Goal: Task Accomplishment & Management: Use online tool/utility

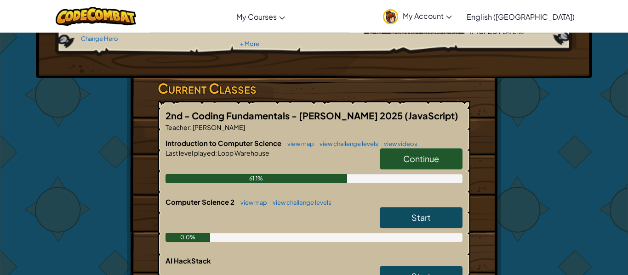
scroll to position [109, 0]
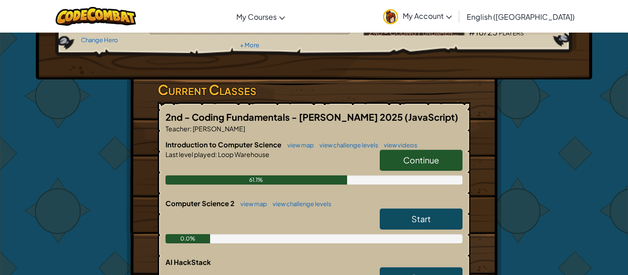
click at [424, 153] on link "Continue" at bounding box center [421, 160] width 83 height 21
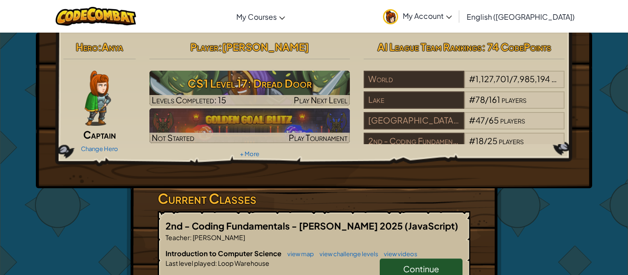
click at [424, 153] on div "Hero : Anya Captain Change Hero Player : [PERSON_NAME] CS1 Level 17: Dread Door…" at bounding box center [314, 99] width 515 height 124
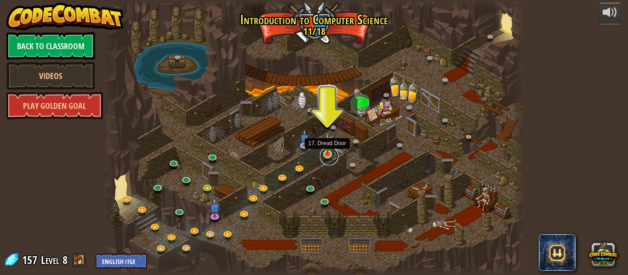
click at [324, 156] on link at bounding box center [329, 156] width 18 height 18
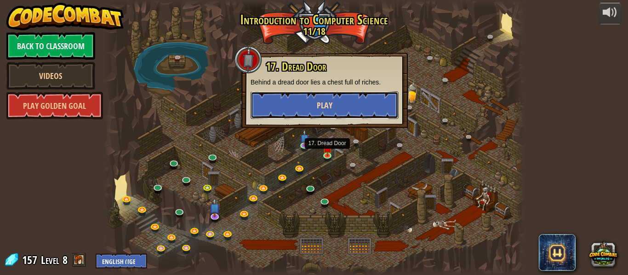
click at [327, 102] on span "Play" at bounding box center [325, 105] width 16 height 11
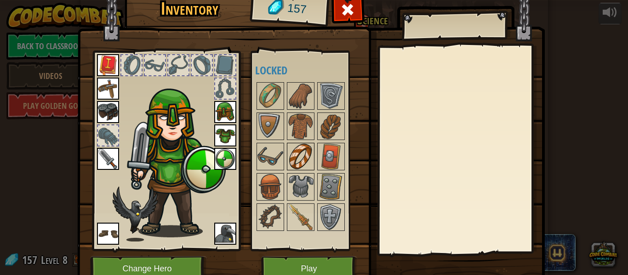
click at [293, 169] on img at bounding box center [301, 157] width 26 height 26
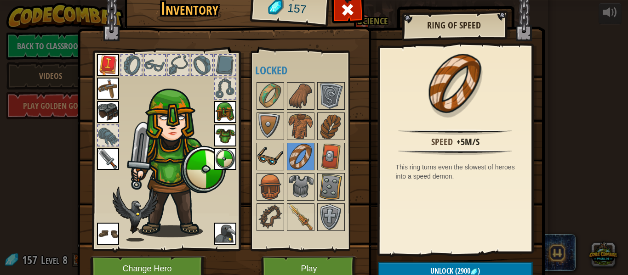
click at [266, 164] on img at bounding box center [270, 157] width 26 height 26
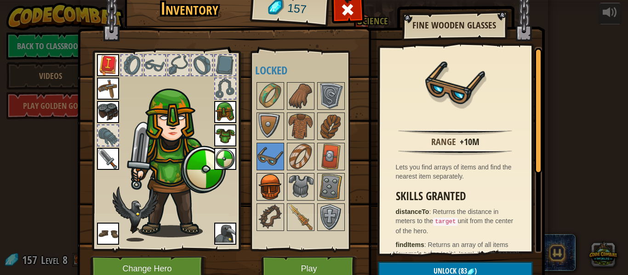
click at [275, 179] on img at bounding box center [270, 187] width 26 height 26
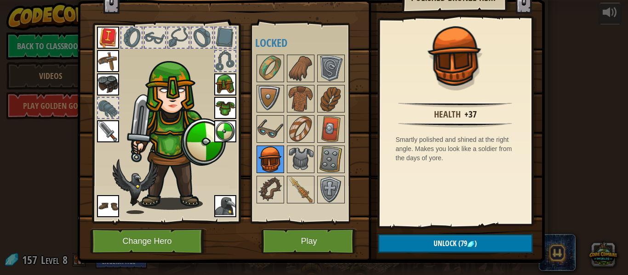
scroll to position [32, 0]
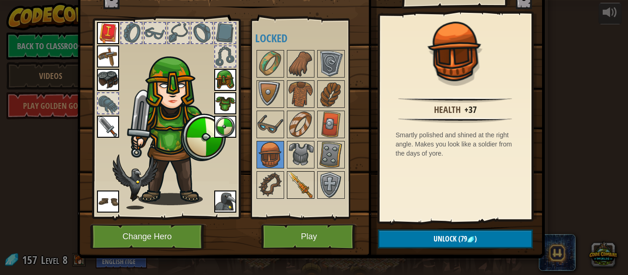
click at [298, 172] on img at bounding box center [301, 185] width 26 height 26
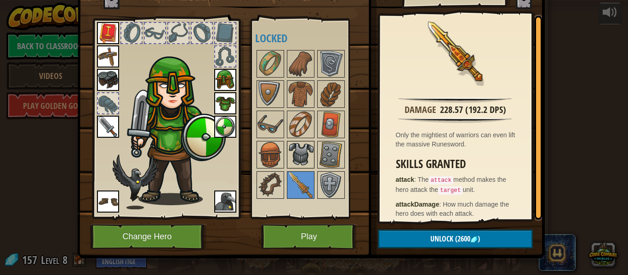
click at [298, 160] on img at bounding box center [301, 155] width 26 height 26
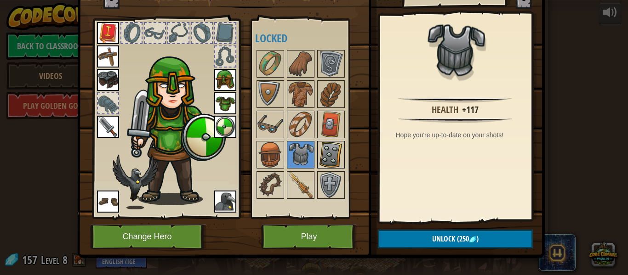
click at [332, 164] on img at bounding box center [331, 155] width 26 height 26
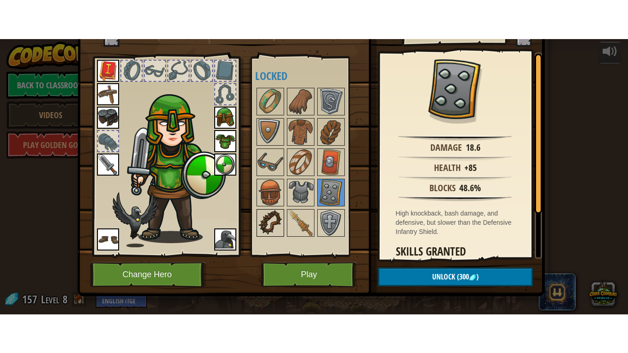
scroll to position [34, 0]
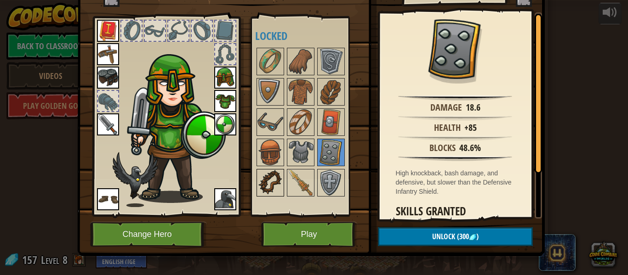
click at [276, 180] on img at bounding box center [270, 183] width 26 height 26
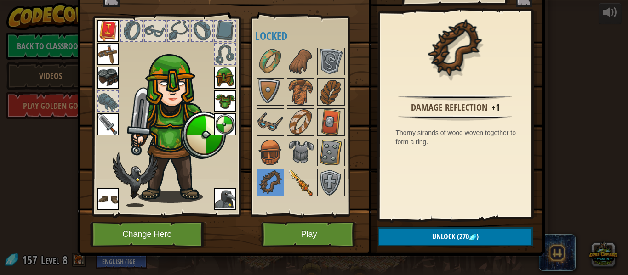
click at [300, 184] on img at bounding box center [301, 183] width 26 height 26
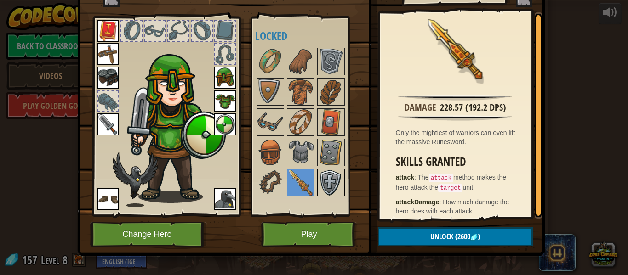
click at [337, 192] on img at bounding box center [331, 183] width 26 height 26
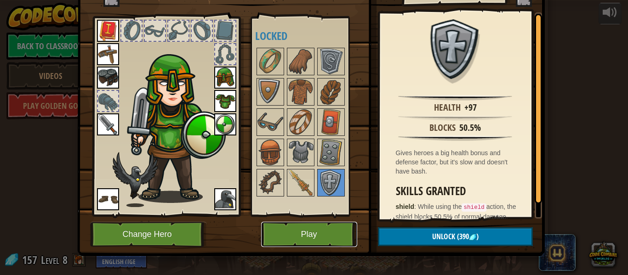
click at [313, 230] on button "Play" at bounding box center [309, 234] width 96 height 25
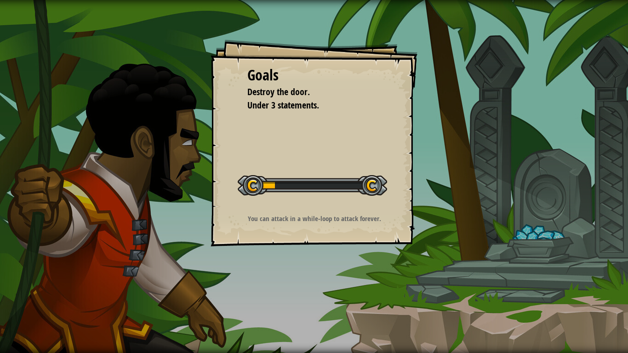
click at [313, 275] on div "Goals Destroy the door. Under 3 statements. Start Level Error loading from serv…" at bounding box center [314, 176] width 628 height 353
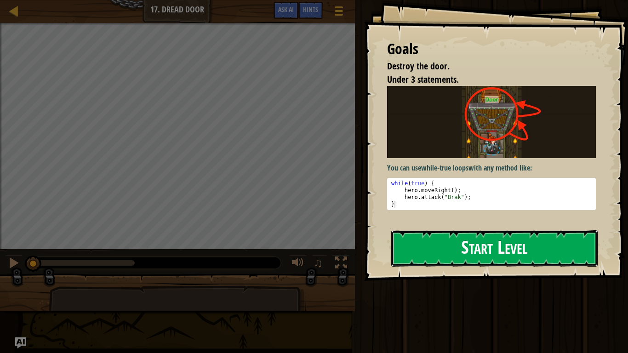
click at [441, 266] on button "Start Level" at bounding box center [494, 248] width 206 height 36
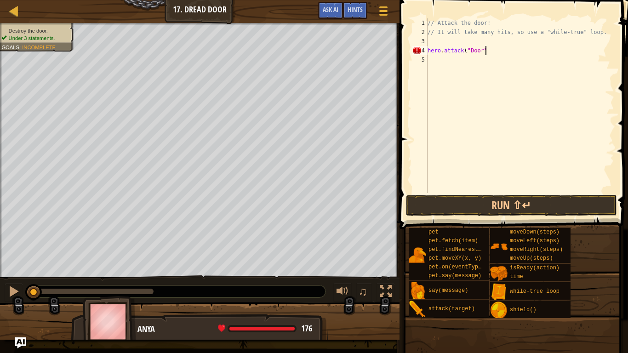
scroll to position [4, 8]
type textarea "hero.attack("Door");"
click at [499, 211] on button "Run ⇧↵" at bounding box center [511, 205] width 211 height 21
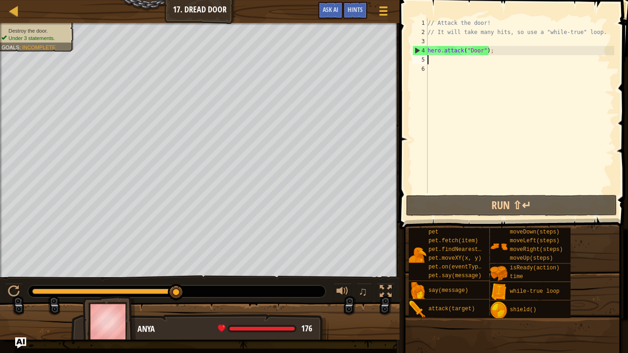
click at [429, 49] on div "// Attack the door! // It will take many hits, so use a "while-true" loop. hero…" at bounding box center [519, 114] width 188 height 193
type textarea "hero.attack("Door");"
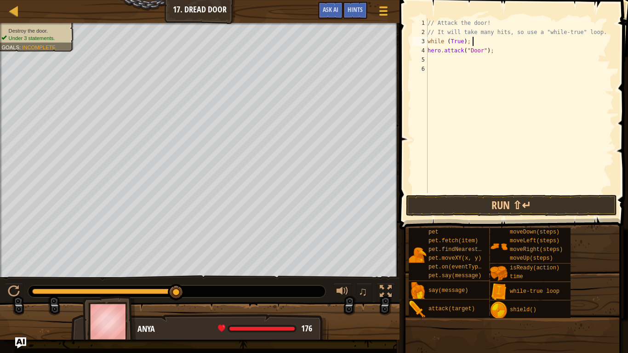
scroll to position [4, 6]
type textarea "hero.attack("Door");"
click at [510, 205] on button "Run ⇧↵" at bounding box center [511, 205] width 211 height 21
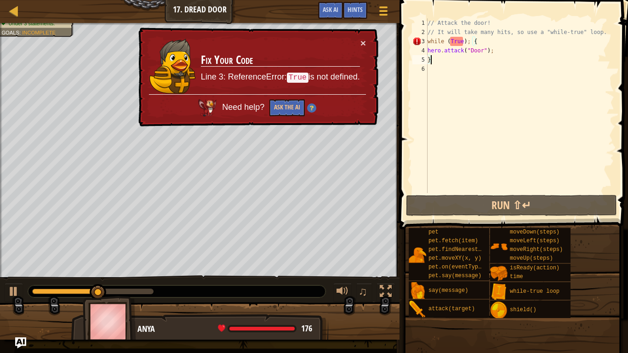
click at [457, 40] on div "// Attack the door! // It will take many hits, so use a "while-true" loop. whil…" at bounding box center [519, 114] width 188 height 193
click at [450, 42] on div "// Attack the door! // It will take many hits, so use a "while-true" loop. whil…" at bounding box center [519, 114] width 188 height 193
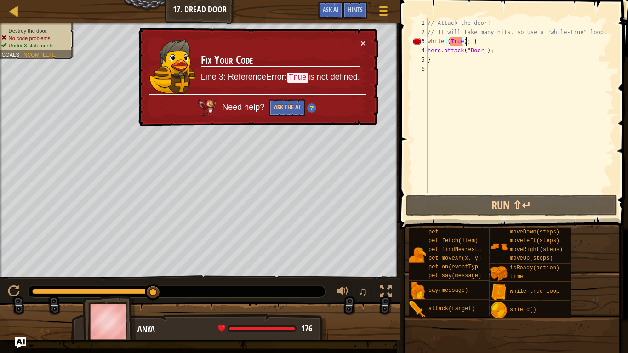
click at [465, 40] on div "// Attack the door! // It will take many hits, so use a "while-true" loop. whil…" at bounding box center [519, 114] width 188 height 193
click at [469, 44] on div "// Attack the door! // It will take many hits, so use a "while-true" loop. whil…" at bounding box center [519, 114] width 188 height 193
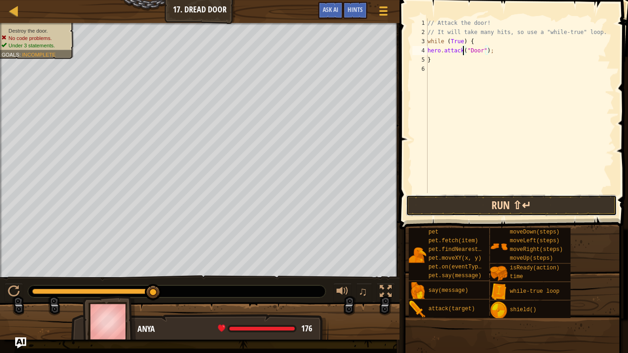
click at [520, 200] on button "Run ⇧↵" at bounding box center [511, 205] width 211 height 21
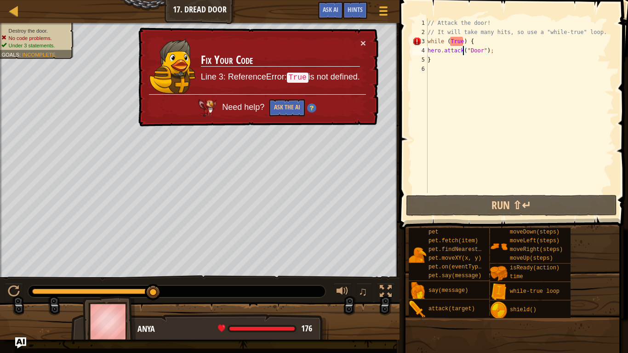
click at [359, 40] on div "× Fix Your Code Line 3: ReferenceError: True is not defined. Need help? Ask the…" at bounding box center [257, 77] width 242 height 100
click at [361, 41] on button "×" at bounding box center [364, 45] width 6 height 10
click at [471, 46] on div "// Attack the door! // It will take many hits, so use a "while-true" loop. whil…" at bounding box center [519, 114] width 188 height 193
click at [478, 44] on div "// Attack the door! // It will take many hits, so use a "while-true" loop. whil…" at bounding box center [519, 114] width 188 height 193
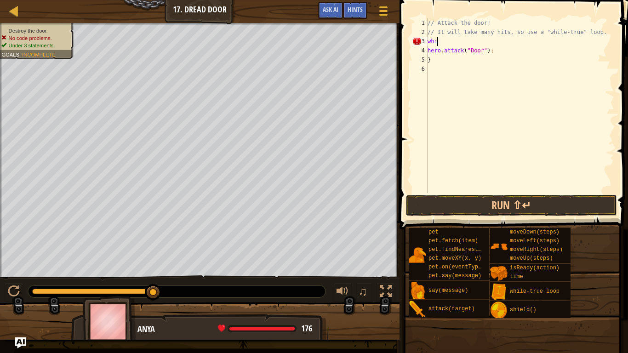
scroll to position [4, 0]
type textarea "w"
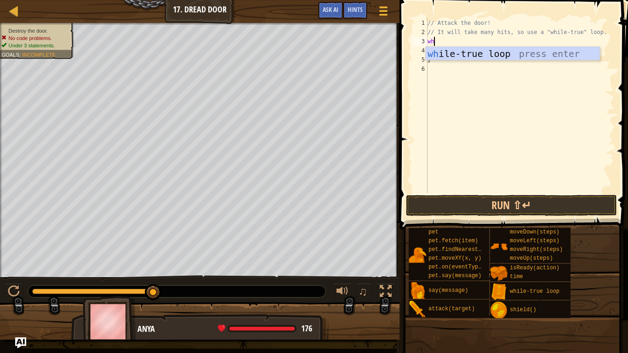
type textarea "whi"
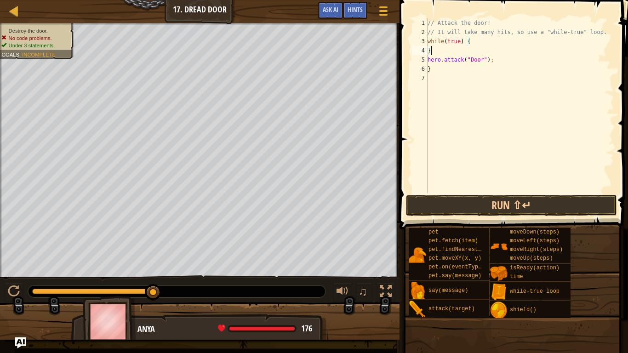
type textarea "}"
type textarea "h"
type textarea "}"
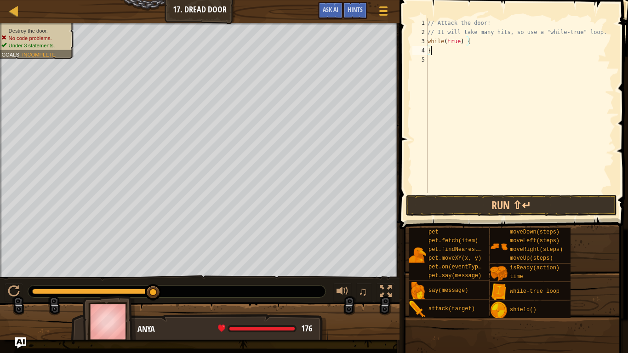
type textarea "while(true) {"
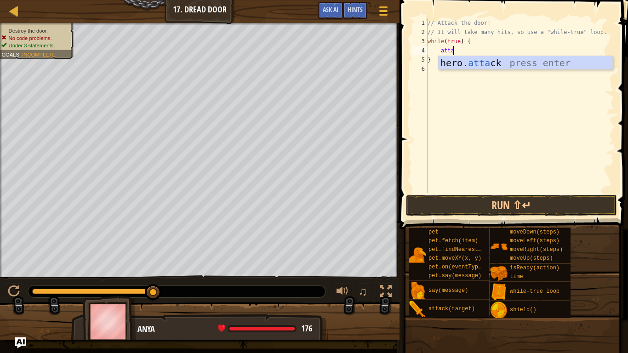
scroll to position [4, 4]
type textarea "a"
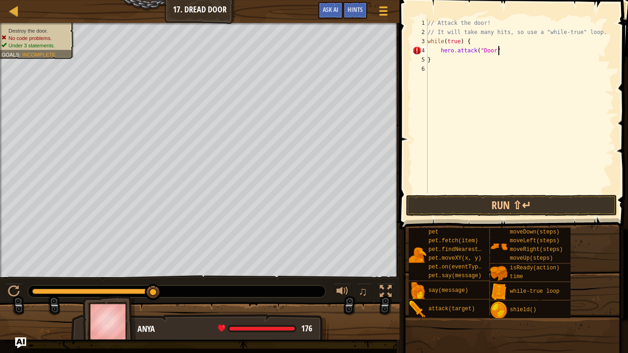
scroll to position [4, 10]
type textarea "hero.attack("Door");"
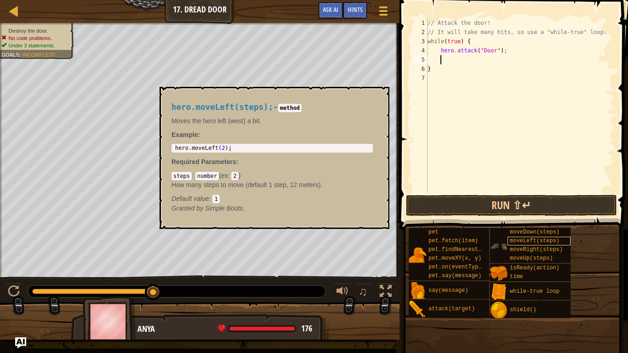
scroll to position [4, 0]
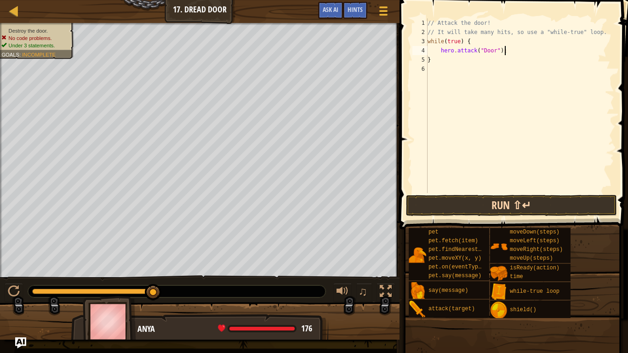
type textarea "hero.attack("Door");"
click at [518, 195] on button "Run ⇧↵" at bounding box center [511, 205] width 211 height 21
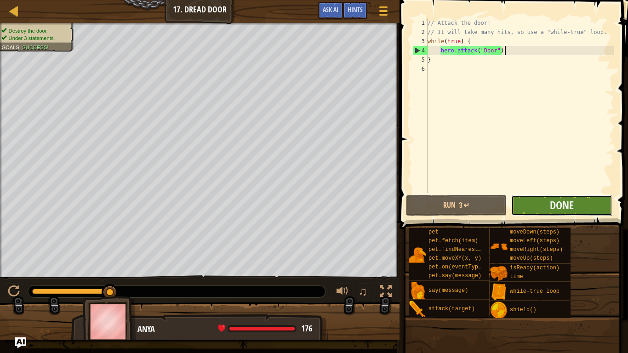
click at [532, 204] on button "Done" at bounding box center [561, 205] width 101 height 21
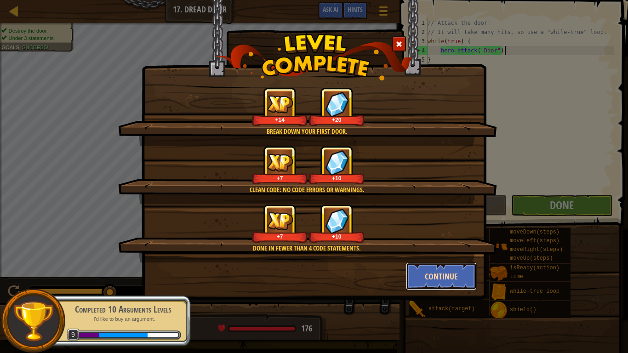
click at [421, 275] on button "Continue" at bounding box center [441, 276] width 71 height 28
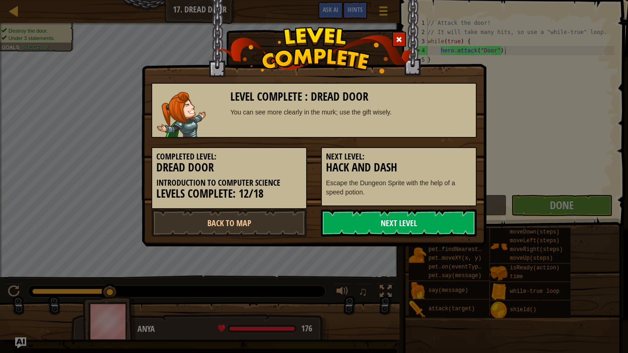
click at [384, 231] on link "Next Level" at bounding box center [399, 223] width 156 height 28
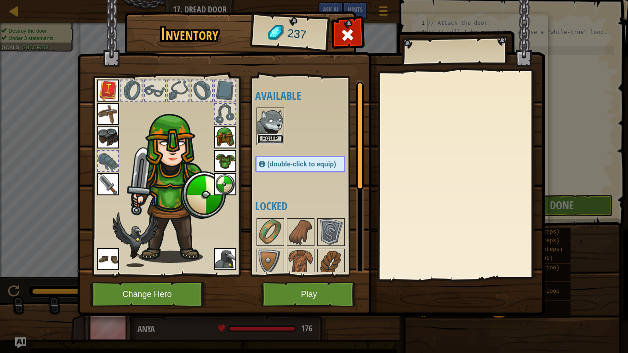
click at [267, 140] on button "Equip" at bounding box center [270, 139] width 26 height 10
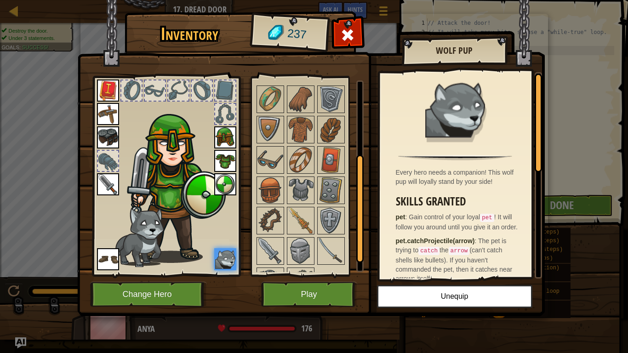
scroll to position [0, 0]
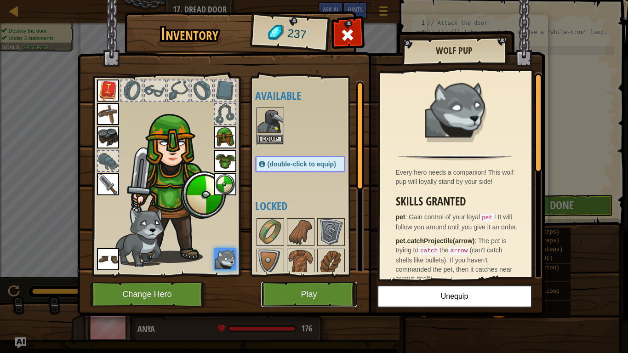
click at [318, 275] on button "Play" at bounding box center [309, 294] width 96 height 25
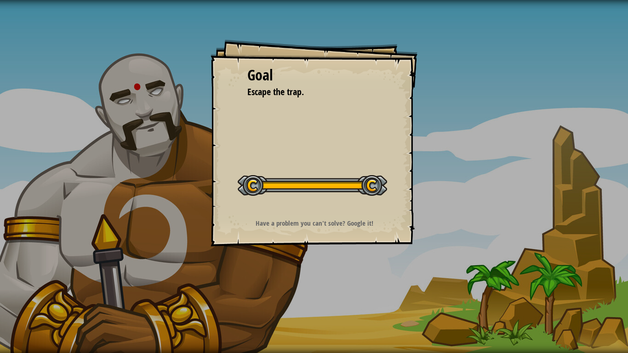
click at [258, 222] on div "Goal Escape the trap. Start Level Error loading from server. Try refreshing the…" at bounding box center [313, 143] width 207 height 207
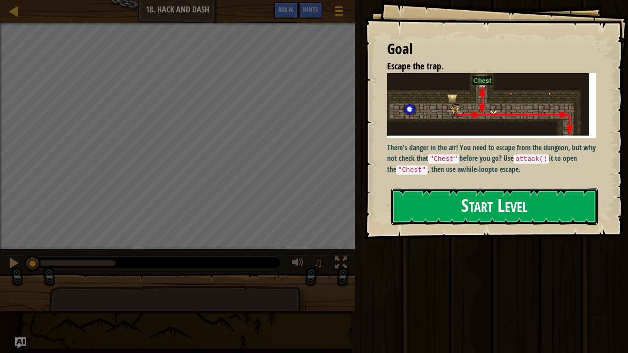
click at [500, 194] on button "Start Level" at bounding box center [494, 206] width 206 height 36
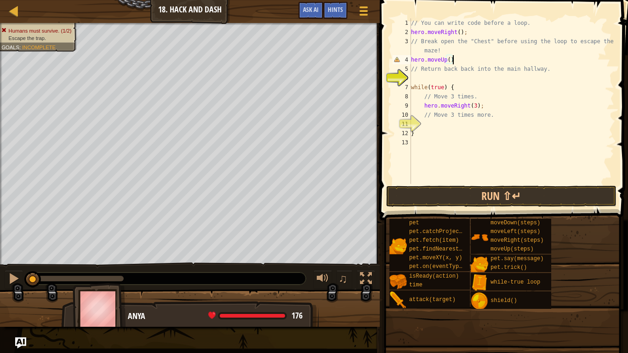
scroll to position [4, 6]
click at [472, 134] on div "// You can write code before a loop. hero . moveRight ( ) ; // Break open the "…" at bounding box center [511, 110] width 205 height 184
type textarea "}"
click at [442, 82] on div "// You can write code before a loop. hero . moveRight ( ) ; // Break open the "…" at bounding box center [511, 110] width 205 height 184
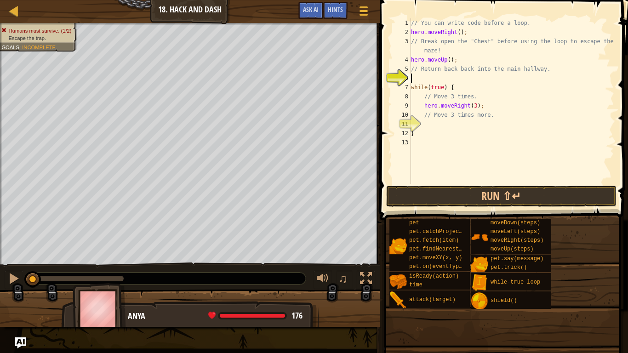
click at [442, 123] on div "// You can write code before a loop. hero . moveRight ( ) ; // Break open the "…" at bounding box center [511, 110] width 205 height 184
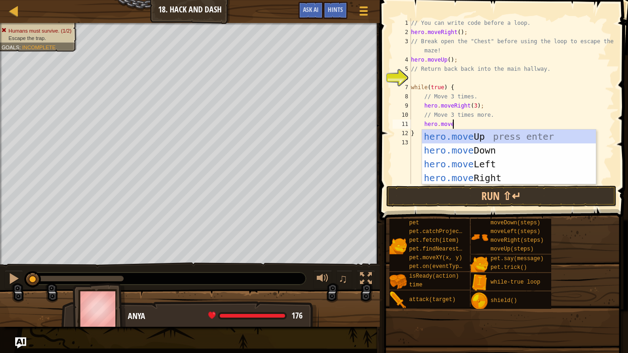
scroll to position [4, 6]
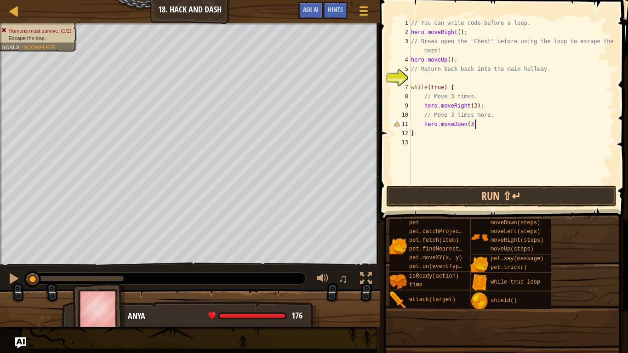
type textarea "hero.moveDown(3);"
click at [450, 78] on div "// You can write code before a loop. hero . moveRight ( ) ; // Break open the "…" at bounding box center [511, 110] width 205 height 184
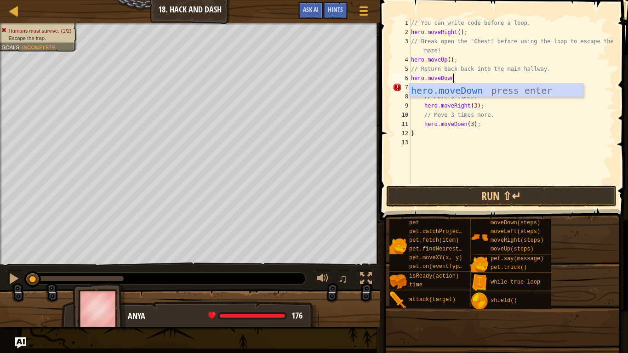
scroll to position [4, 6]
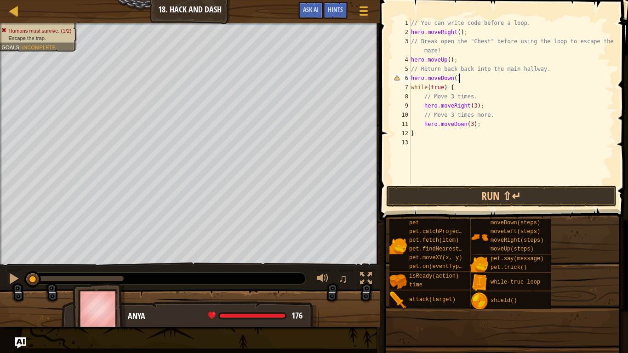
type textarea "hero.moveDown();"
click at [538, 183] on div "// You can write code before a loop. hero . moveRight ( ) ; // Break open the "…" at bounding box center [511, 110] width 205 height 184
click at [541, 191] on button "Run ⇧↵" at bounding box center [501, 196] width 230 height 21
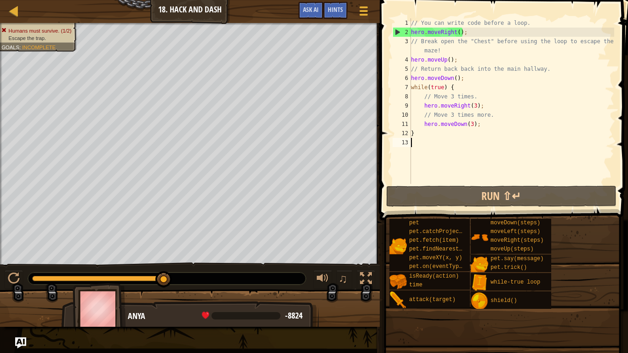
click at [0, 155] on div "Humans must survive. (1/2) Escape the trap. Goals : Incomplete" at bounding box center [190, 144] width 380 height 242
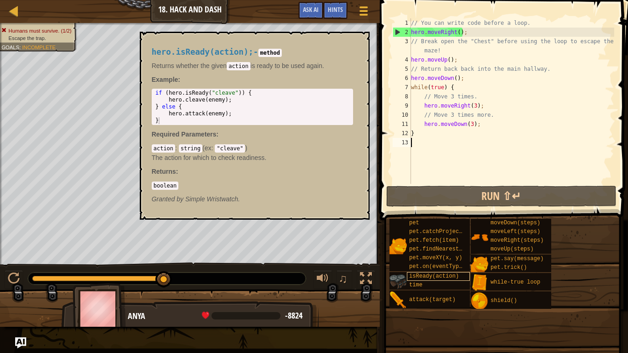
click at [465, 274] on div "Map Introduction to Computer Science 18. Hack and Dash Game Menu Done Hints Ask…" at bounding box center [314, 176] width 628 height 353
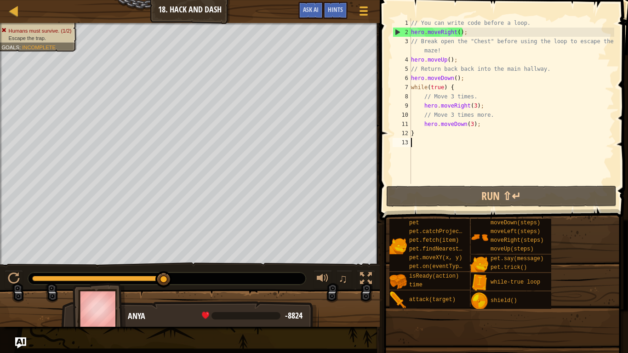
click at [489, 122] on div "// You can write code before a loop. hero . moveRight ( ) ; // Break open the "…" at bounding box center [511, 110] width 205 height 184
click at [472, 125] on div "// You can write code before a loop. hero . moveRight ( ) ; // Break open the "…" at bounding box center [511, 110] width 205 height 184
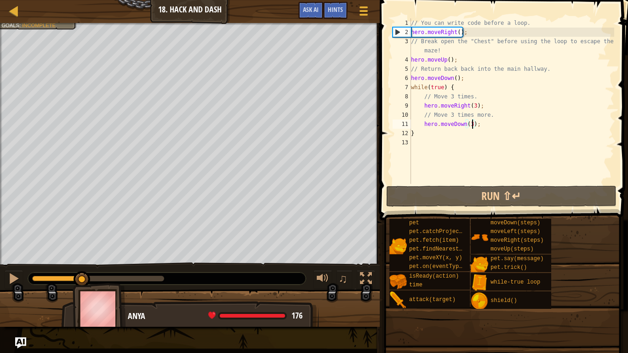
click at [81, 235] on div "Humans must survive. (1/2) Escape the trap. Goals : Incomplete ♫ Anya 176 x: 53…" at bounding box center [314, 175] width 628 height 304
type textarea "hero.moveDown(3);"
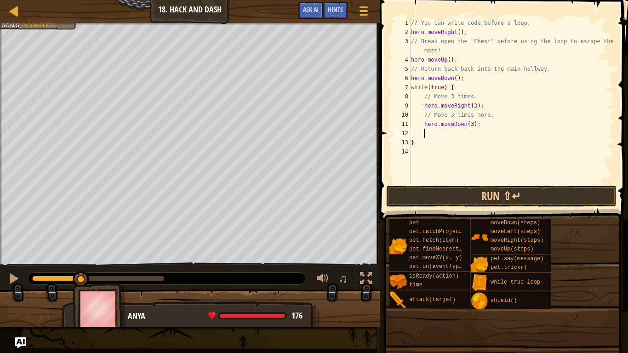
type textarea "\"
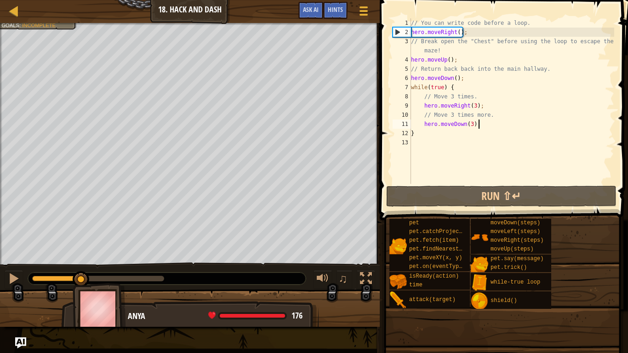
type textarea "}"
click at [448, 31] on div "// You can write code before a loop. hero . moveRight ( ) ; // Break open the "…" at bounding box center [511, 110] width 205 height 184
click at [497, 73] on div "// You can write code before a loop. hero . moveRight ( ) ; // Break open the "…" at bounding box center [511, 110] width 205 height 184
click at [476, 82] on div "// You can write code before a loop. hero . moveRight ( ) ; // Break open the "…" at bounding box center [511, 110] width 205 height 184
click at [445, 79] on div "// You can write code before a loop. hero . moveRight ( ) ; // Break open the "…" at bounding box center [511, 110] width 205 height 184
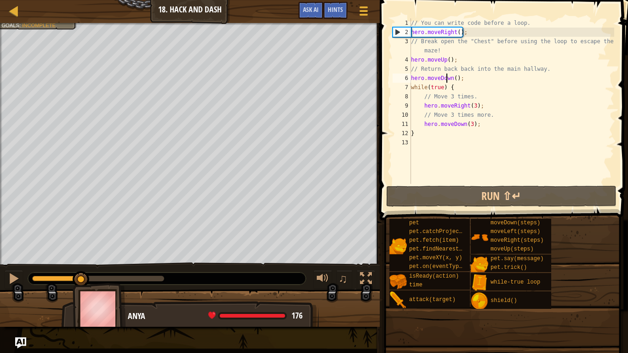
click at [445, 79] on div "// You can write code before a loop. hero . moveRight ( ) ; // Break open the "…" at bounding box center [511, 110] width 205 height 184
click at [451, 80] on div "// You can write code before a loop. hero . moveRight ( ) ; // Break open the "…" at bounding box center [511, 100] width 205 height 165
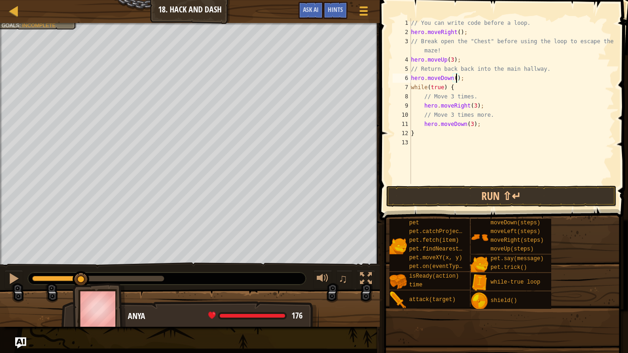
scroll to position [4, 7]
click at [488, 198] on button "Run ⇧↵" at bounding box center [501, 196] width 230 height 21
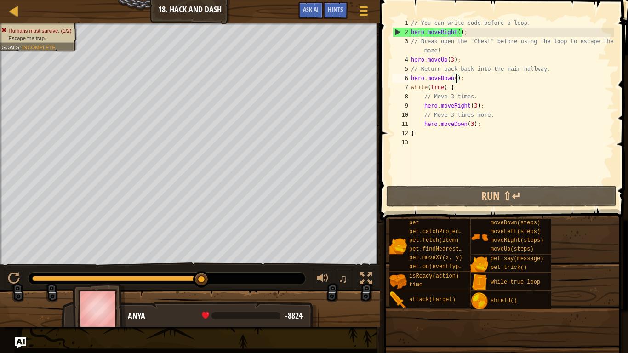
click at [397, 31] on div "2" at bounding box center [402, 32] width 18 height 9
click at [462, 35] on div "// You can write code before a loop. hero . moveRight ( ) ; // Break open the "…" at bounding box center [511, 110] width 205 height 184
click at [459, 35] on div "// You can write code before a loop. hero . moveRight ( ) ; // Break open the "…" at bounding box center [511, 110] width 205 height 184
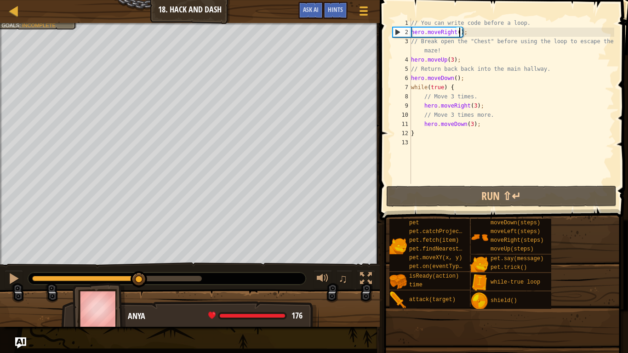
drag, startPoint x: 200, startPoint y: 271, endPoint x: 139, endPoint y: 296, distance: 65.5
click at [139, 275] on div "Humans must survive. (1/2) Escape the trap. Goals : Incomplete ♫ Anya 176 x: 66…" at bounding box center [314, 175] width 628 height 304
click at [468, 81] on div "// You can write code before a loop. hero . moveRight ( ) ; // Break open the "…" at bounding box center [511, 110] width 205 height 184
type textarea "hero.moveDown();"
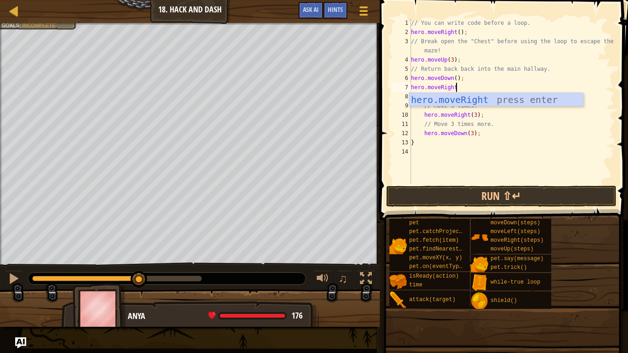
scroll to position [4, 6]
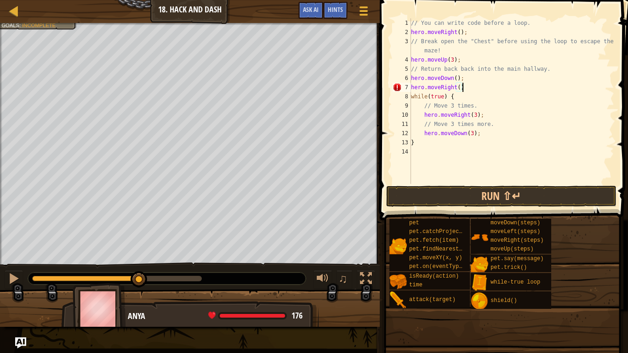
type textarea "hero.moveRight();"
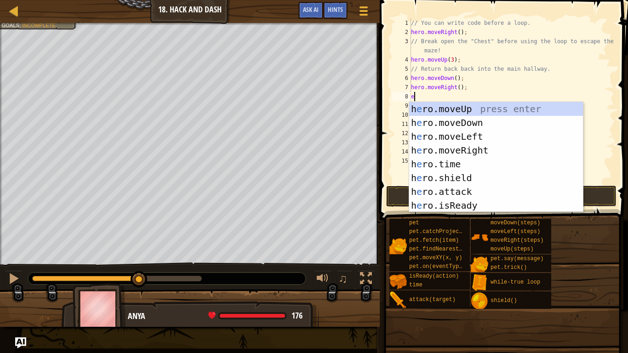
scroll to position [4, 0]
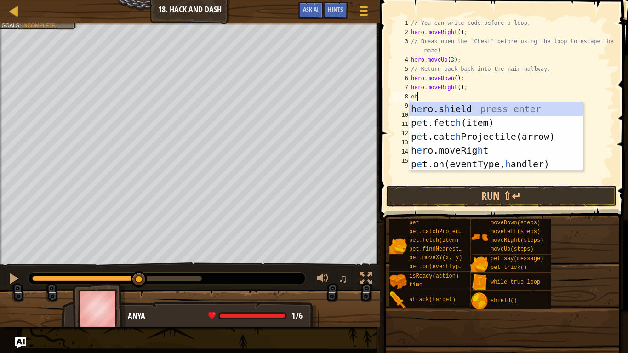
type textarea "e"
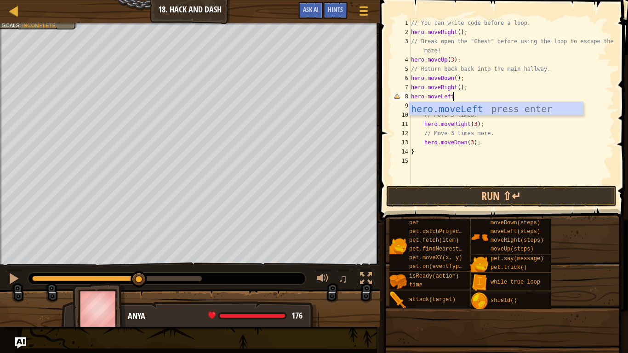
scroll to position [4, 6]
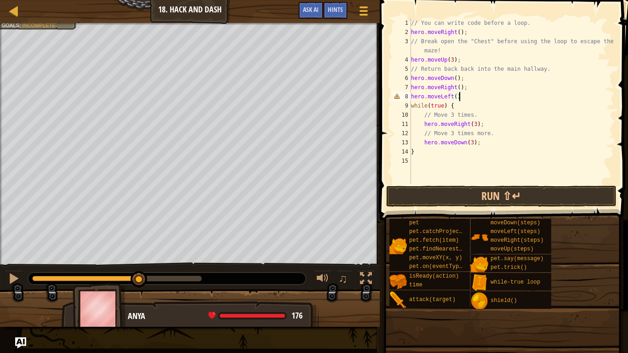
type textarea "hero.moveLeft();"
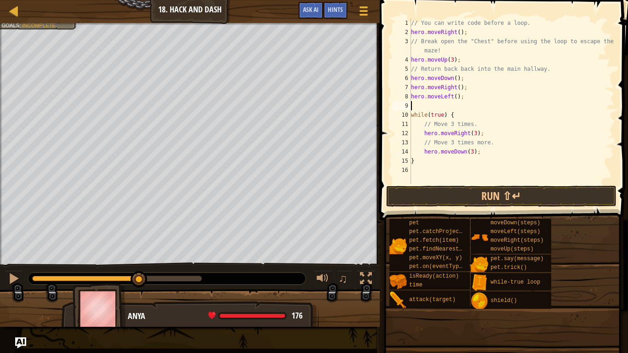
type textarea "H"
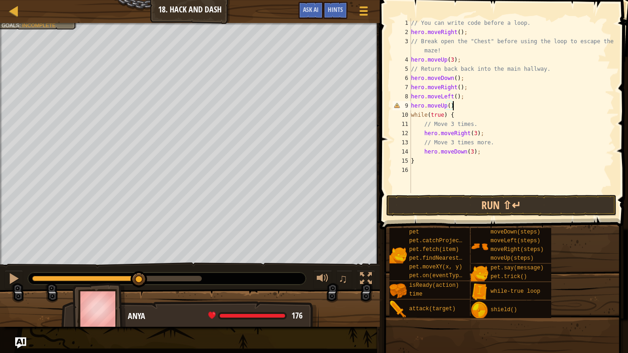
type textarea "hero.moveUp();"
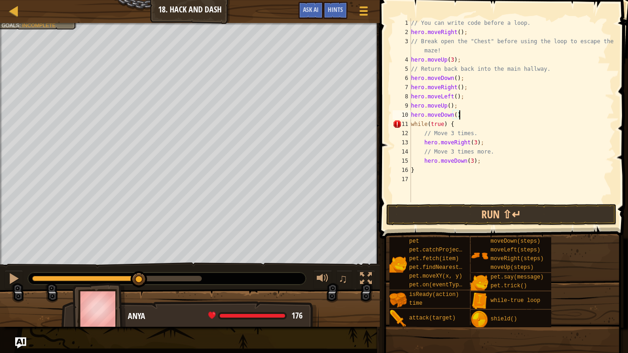
scroll to position [4, 7]
click at [495, 215] on button "Run ⇧↵" at bounding box center [501, 214] width 230 height 21
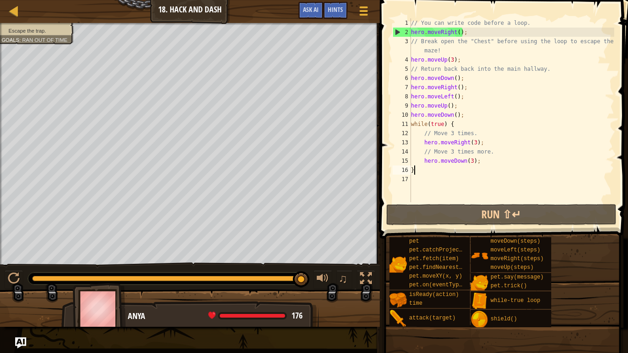
click at [461, 174] on div "// You can write code before a loop. hero . moveRight ( ) ; // Break open the "…" at bounding box center [511, 119] width 205 height 202
type textarea "}"
click at [460, 178] on div "// You can write code before a loop. hero . moveRight ( ) ; // Break open the "…" at bounding box center [511, 119] width 205 height 202
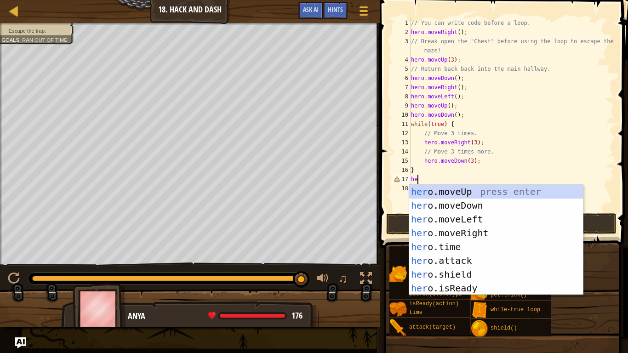
scroll to position [4, 0]
type textarea "h"
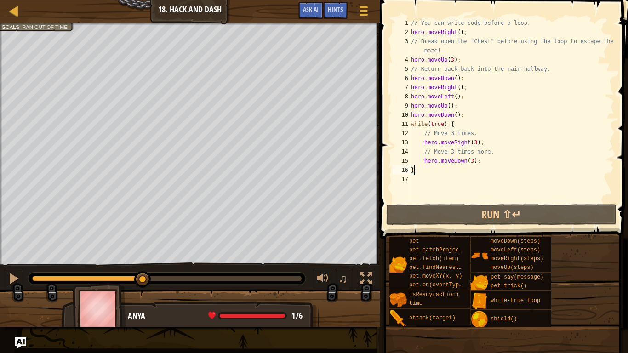
click at [143, 246] on div "Escape the trap. Goals : Ran out of time ♫ Anya 176 x: 54 y: 111 x: 50 y: 111" at bounding box center [314, 175] width 628 height 304
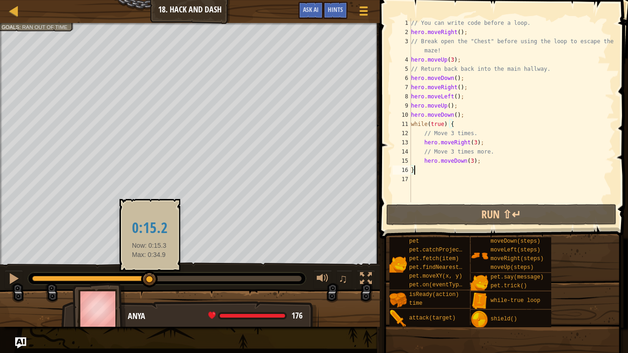
drag, startPoint x: 142, startPoint y: 278, endPoint x: 147, endPoint y: 281, distance: 5.8
click at [147, 275] on div at bounding box center [149, 279] width 17 height 17
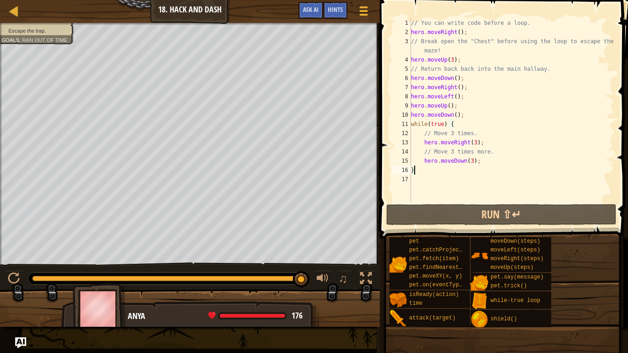
drag, startPoint x: 146, startPoint y: 281, endPoint x: 264, endPoint y: 299, distance: 119.4
click at [264, 275] on div "Escape the trap. Goals : Ran out of time ♫ Anya 176 x: 108 y: 75 x: 122 y: 75" at bounding box center [314, 175] width 628 height 304
drag, startPoint x: 263, startPoint y: 275, endPoint x: 234, endPoint y: 278, distance: 29.1
click at [234, 275] on div at bounding box center [233, 279] width 17 height 17
drag, startPoint x: 234, startPoint y: 284, endPoint x: 309, endPoint y: 288, distance: 75.0
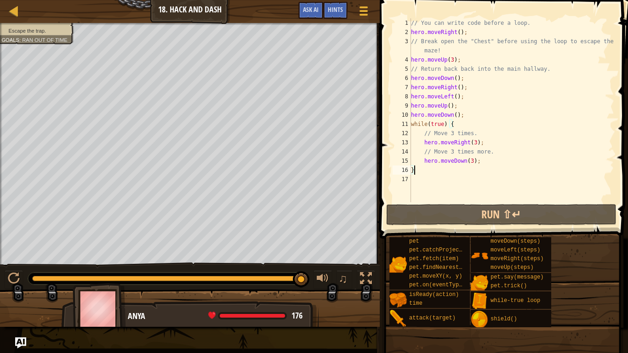
click at [309, 275] on div "♫" at bounding box center [190, 276] width 380 height 28
click at [172, 266] on div "Escape the trap. Goals : Ran out of time ♫ Anya 176 x: 108 y: 75 x: 122 y: 75" at bounding box center [314, 175] width 628 height 304
click at [250, 275] on div "Escape the trap. Goals : Ran out of time ♫ Anya 176 x: 108 y: 75 x: 122 y: 75" at bounding box center [314, 175] width 628 height 304
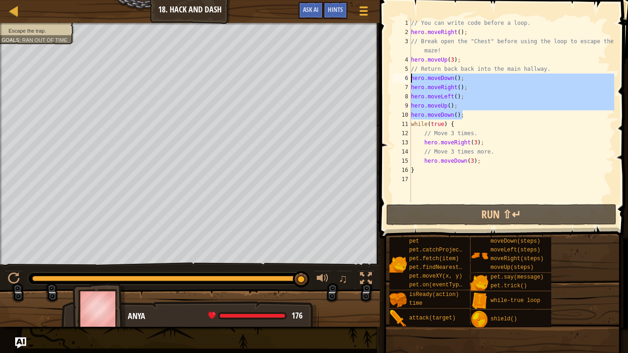
drag, startPoint x: 467, startPoint y: 119, endPoint x: 392, endPoint y: 77, distance: 86.0
click at [392, 77] on div "} 1 2 3 4 5 6 7 8 9 10 11 12 13 14 15 16 17 // You can write code before a loop…" at bounding box center [502, 110] width 223 height 184
type textarea "hero.moveDown(); hero.moveRight();"
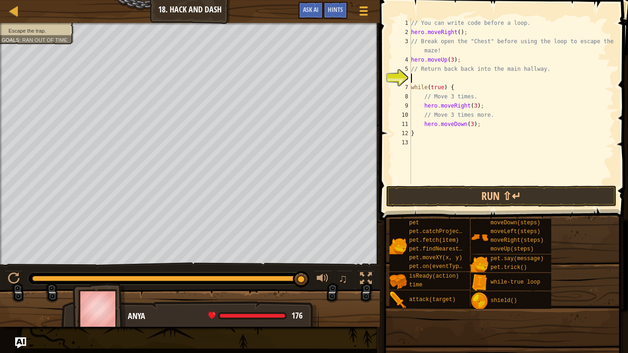
type textarea "// Return back back into the main hallway."
click at [453, 62] on div "// You can write code before a loop. hero . moveRight ( ) ; // Break open the "…" at bounding box center [511, 110] width 205 height 184
click at [493, 130] on div "// You can write code before a loop. hero . moveRight ( ) ; // Break open the "…" at bounding box center [511, 110] width 205 height 184
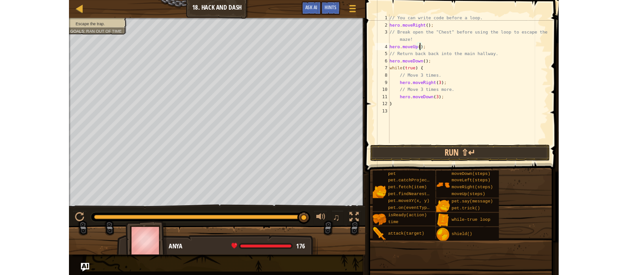
scroll to position [4, 0]
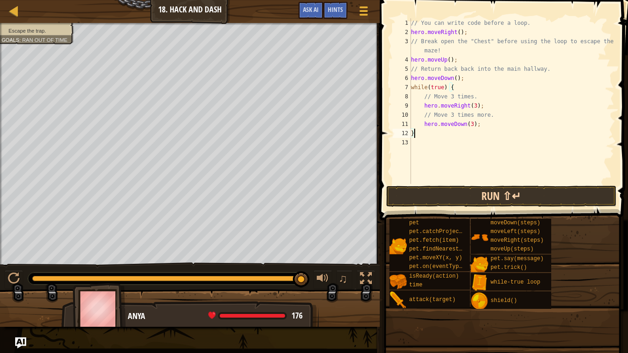
type textarea "}"
click at [399, 194] on button "Run ⇧↵" at bounding box center [501, 196] width 230 height 21
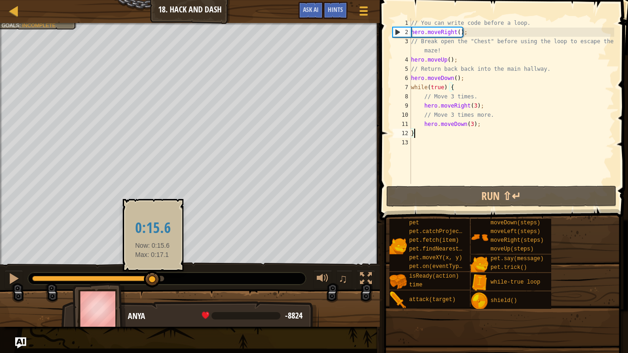
drag, startPoint x: 165, startPoint y: 285, endPoint x: 141, endPoint y: 287, distance: 24.4
click at [144, 275] on div at bounding box center [152, 279] width 17 height 17
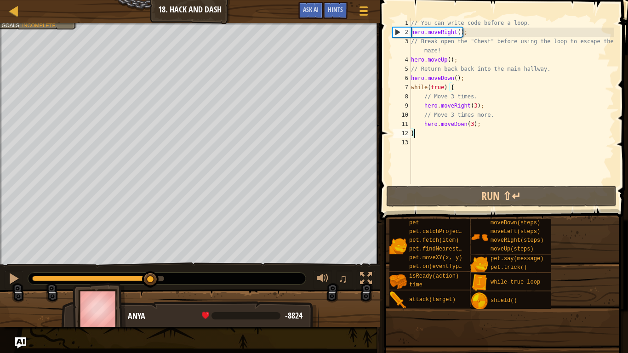
drag, startPoint x: 141, startPoint y: 287, endPoint x: 153, endPoint y: 288, distance: 12.0
click at [153, 275] on div "♫" at bounding box center [190, 276] width 380 height 28
click at [301, 265] on div "Humans must survive. (1/2) Escape the trap. Goals : Incomplete ♫ Anya -8824 x: …" at bounding box center [314, 175] width 628 height 304
